Goal: Find contact information: Find contact information

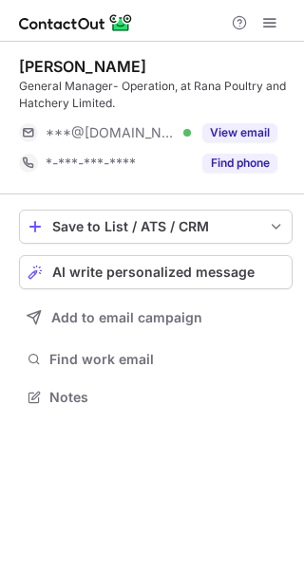
scroll to position [384, 304]
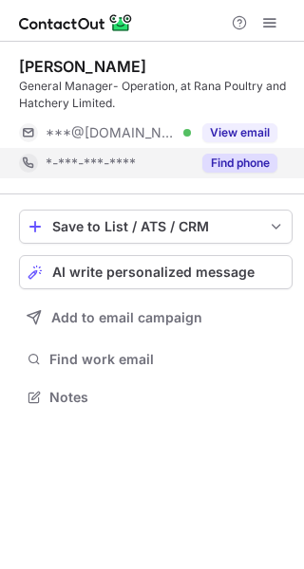
click at [243, 171] on button "Find phone" at bounding box center [239, 163] width 75 height 19
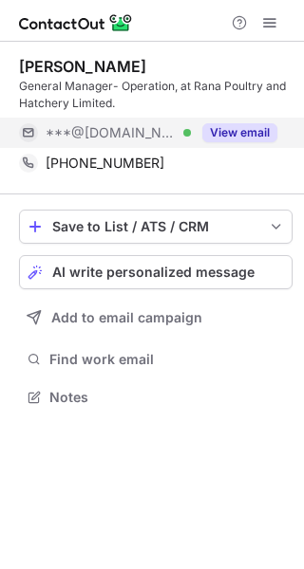
scroll to position [384, 304]
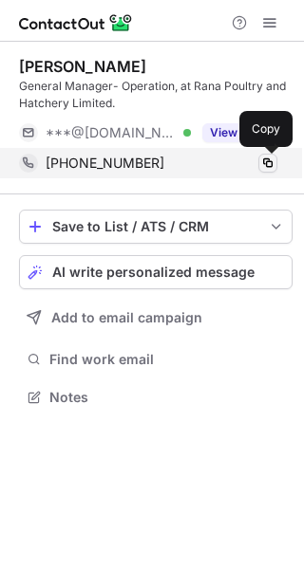
click at [263, 162] on span at bounding box center [267, 163] width 15 height 15
